Goal: Information Seeking & Learning: Check status

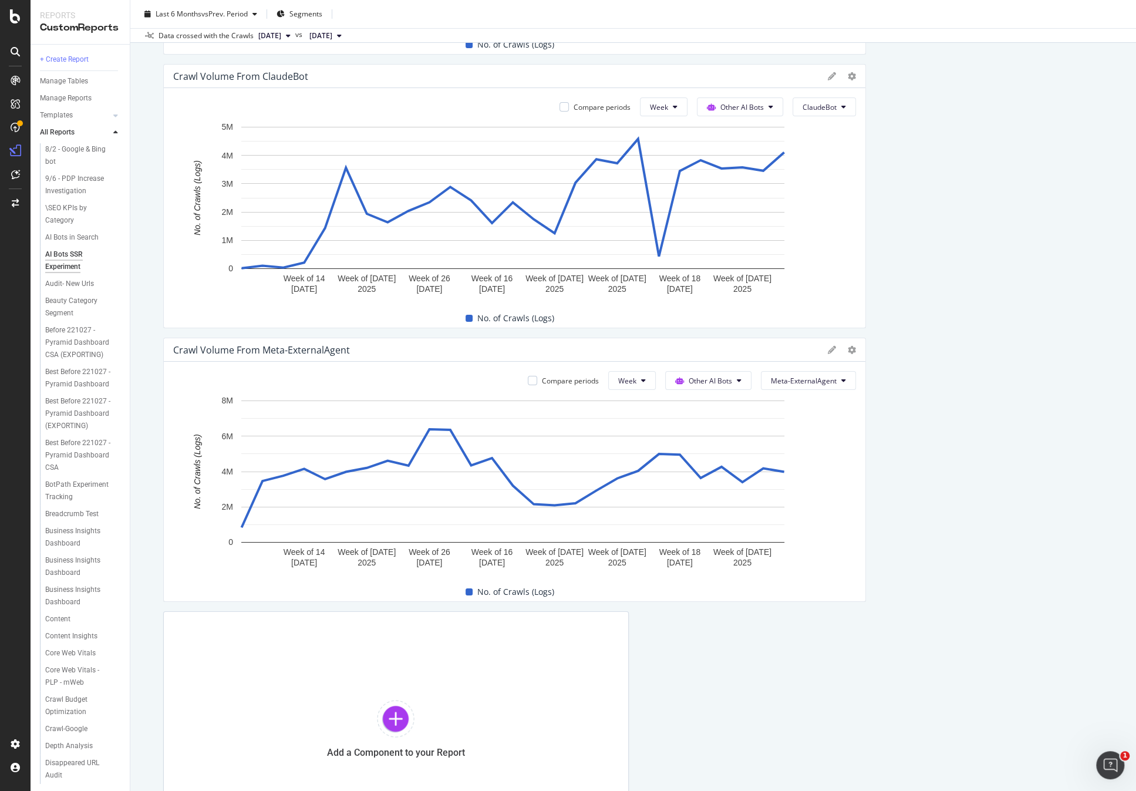
scroll to position [3133, 0]
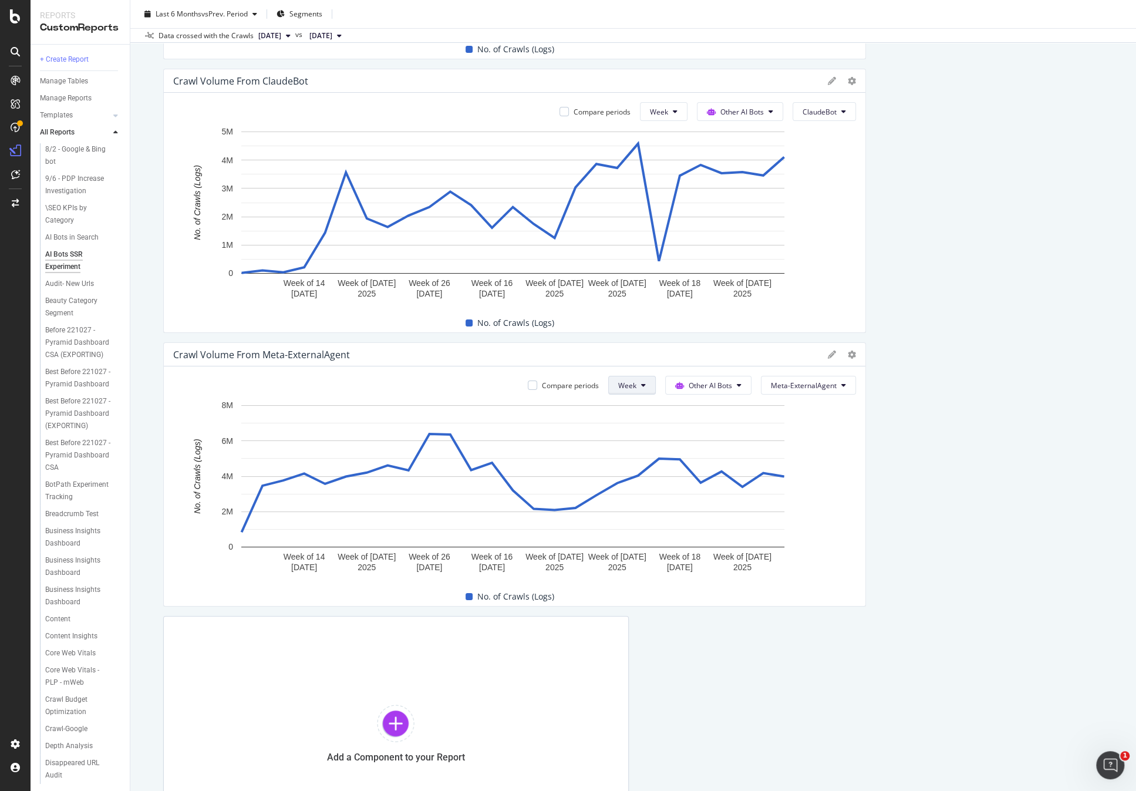
click at [632, 381] on span "Week" at bounding box center [627, 386] width 18 height 10
click at [627, 408] on span "Day" at bounding box center [627, 407] width 21 height 11
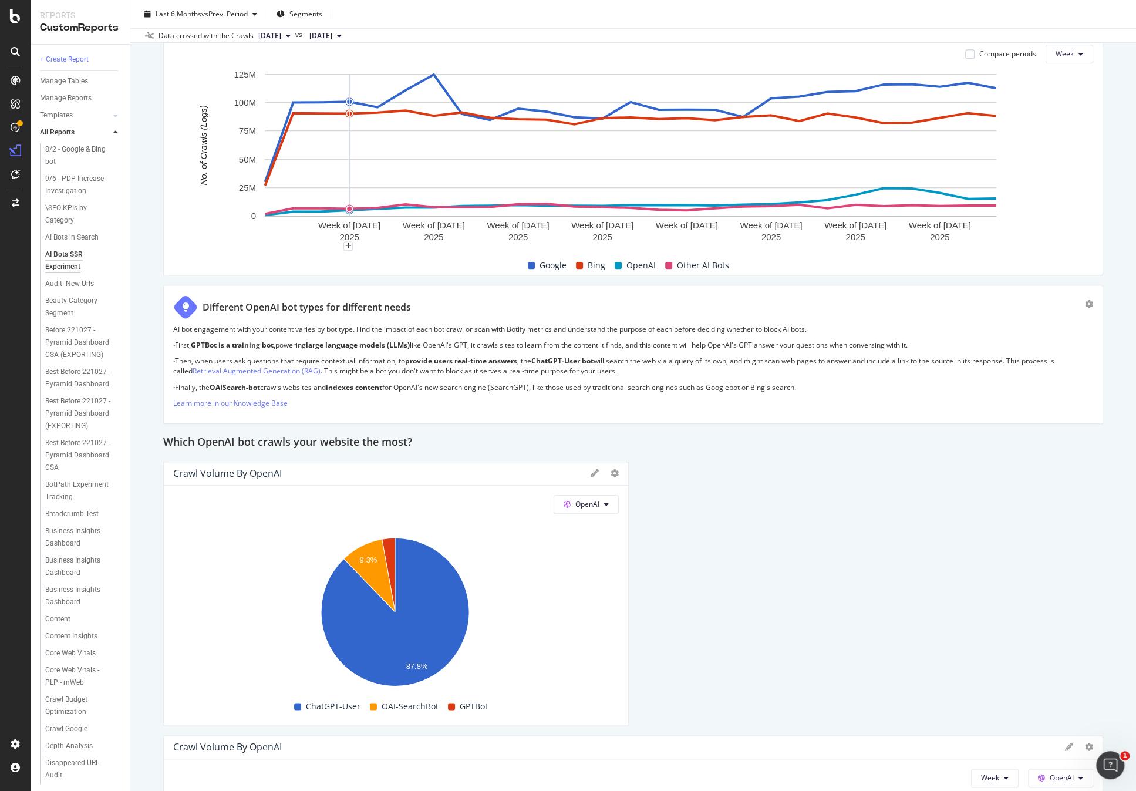
scroll to position [0, 0]
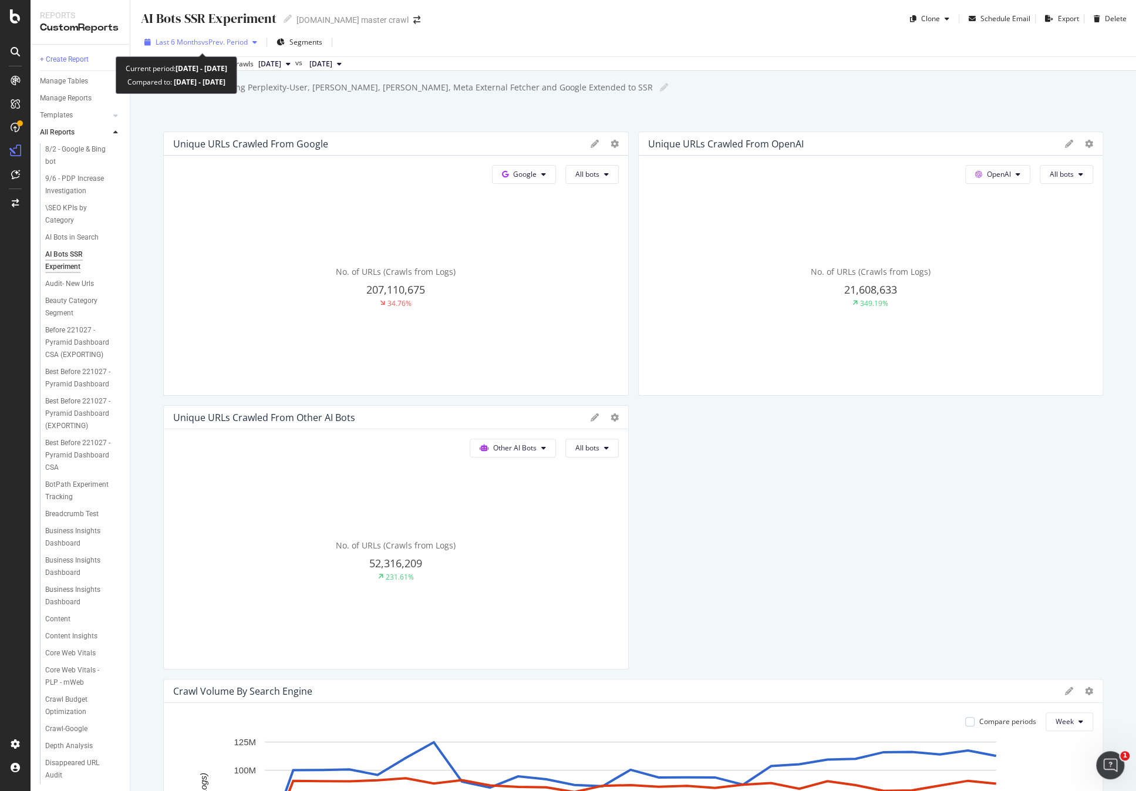
click at [207, 36] on div "Last 6 Months vs Prev. Period" at bounding box center [201, 42] width 122 height 18
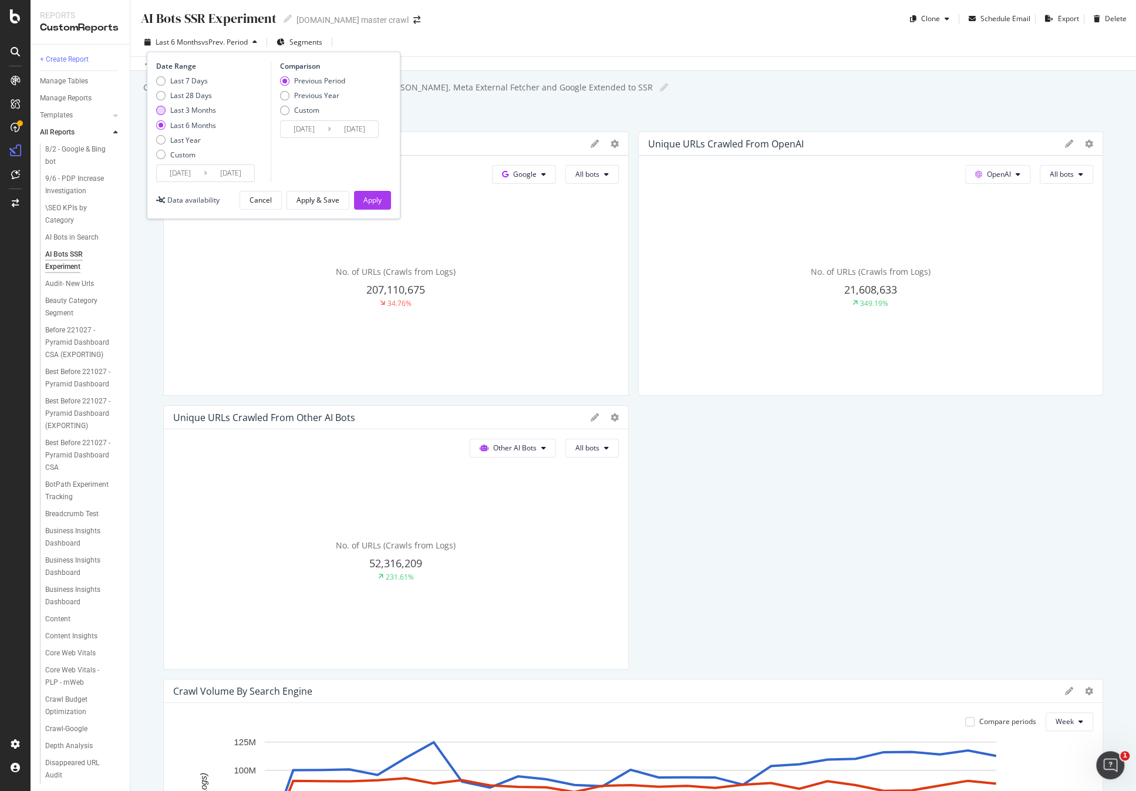
click at [202, 113] on div "Last 3 Months" at bounding box center [193, 110] width 46 height 10
type input "[DATE]"
click at [329, 205] on div "Apply & Save" at bounding box center [318, 200] width 43 height 16
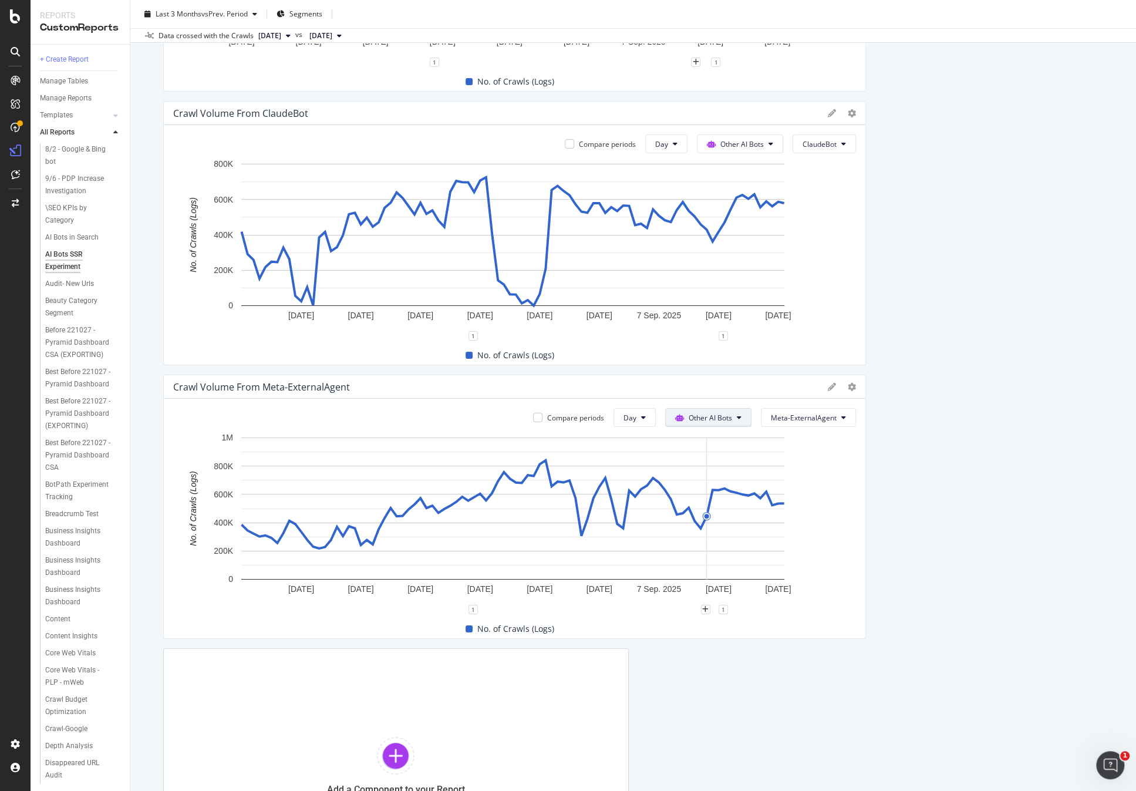
scroll to position [2866, 0]
